Goal: Find specific page/section: Find specific page/section

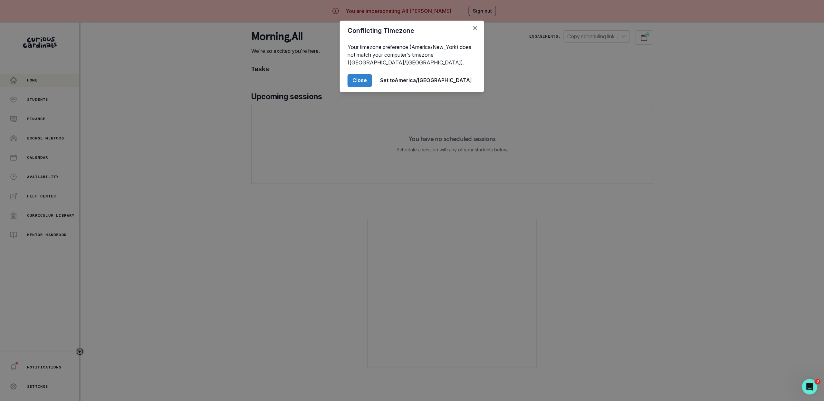
click at [194, 260] on div "Conflicting Timezone Your timezone preference (America/New_York) does not match…" at bounding box center [412, 200] width 824 height 401
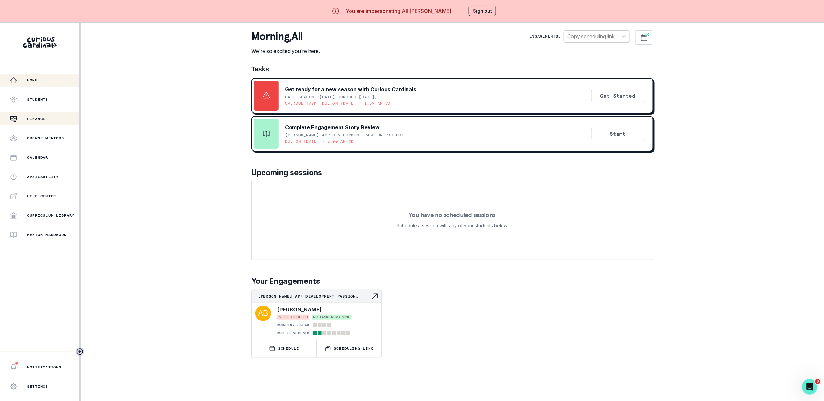
click at [43, 116] on p "Finance" at bounding box center [36, 118] width 18 height 5
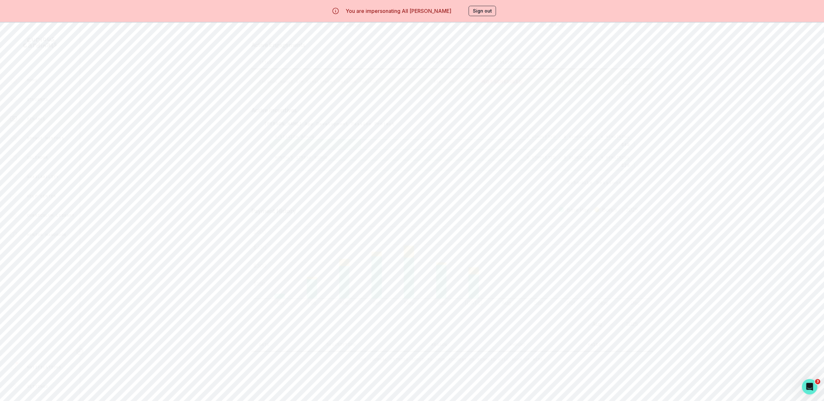
scroll to position [76, 0]
click at [48, 98] on p "Students" at bounding box center [37, 99] width 21 height 5
click at [322, 144] on td "[PERSON_NAME] App Development Passion Project" at bounding box center [316, 138] width 131 height 23
click at [322, 138] on p "[PERSON_NAME] App Development Passion Project" at bounding box center [297, 139] width 77 height 10
click at [74, 79] on div "Home" at bounding box center [45, 80] width 70 height 8
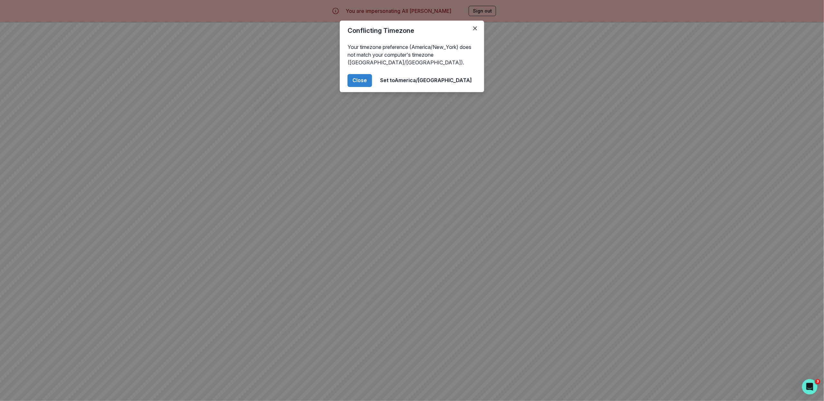
click at [480, 34] on header "Conflicting Timezone" at bounding box center [412, 31] width 144 height 20
click at [478, 30] on button "Close" at bounding box center [475, 28] width 10 height 10
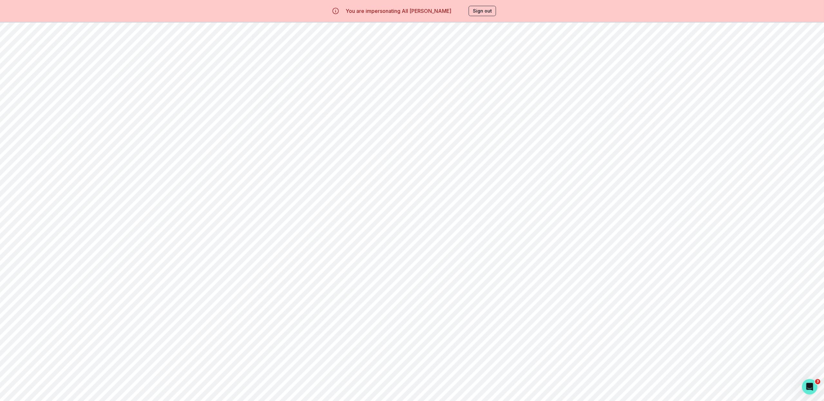
click at [481, 7] on button "Sign out" at bounding box center [481, 11] width 27 height 10
